Goal: Task Accomplishment & Management: Complete application form

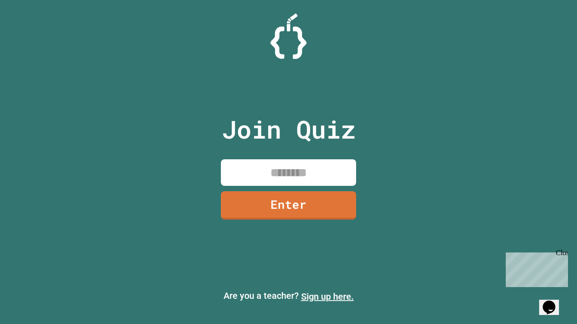
click at [327, 297] on link "Sign up here." at bounding box center [327, 296] width 53 height 11
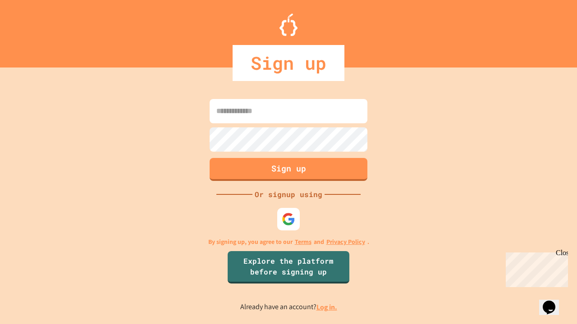
click at [327, 307] on link "Log in." at bounding box center [326, 307] width 21 height 9
